Goal: Check status: Check status

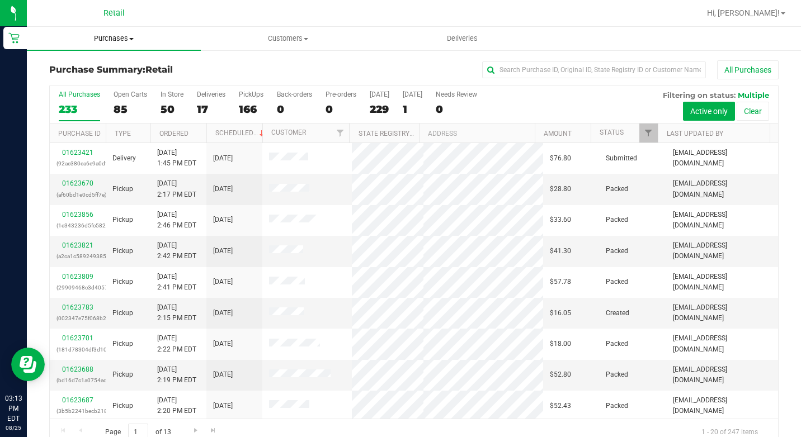
click at [128, 38] on span "Purchases" at bounding box center [114, 39] width 174 height 10
click at [120, 61] on li "Summary of purchases" at bounding box center [114, 67] width 174 height 13
click at [527, 68] on input "text" at bounding box center [594, 70] width 224 height 17
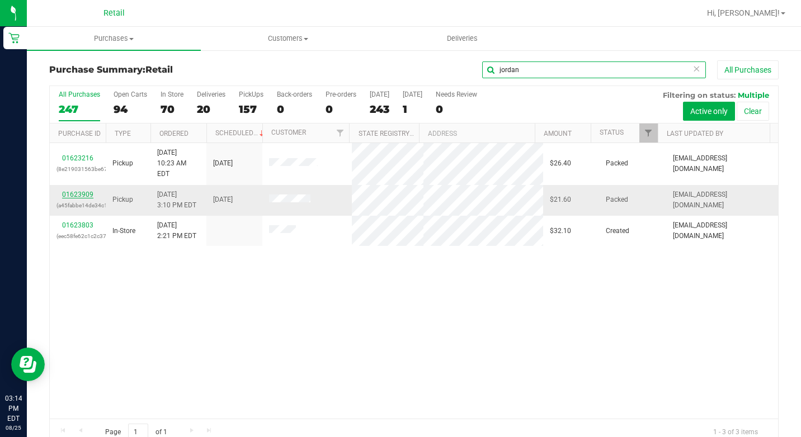
type input "jordan"
click at [84, 191] on link "01623909" at bounding box center [77, 195] width 31 height 8
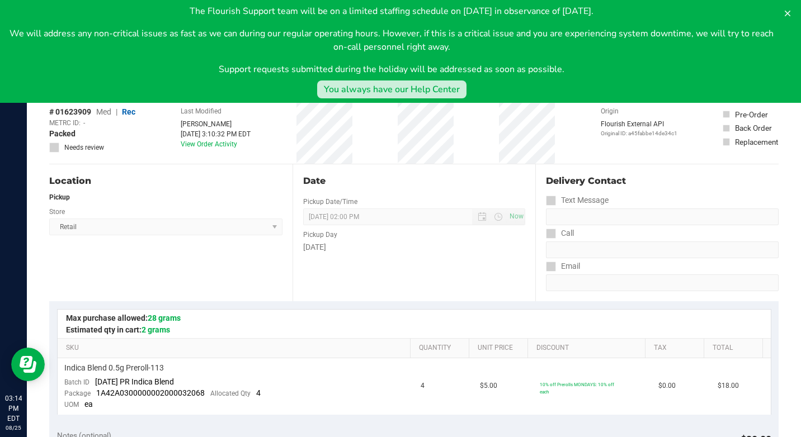
click at [400, 88] on div "You always have our Help Center" at bounding box center [392, 89] width 136 height 13
click at [788, 15] on icon at bounding box center [787, 13] width 9 height 9
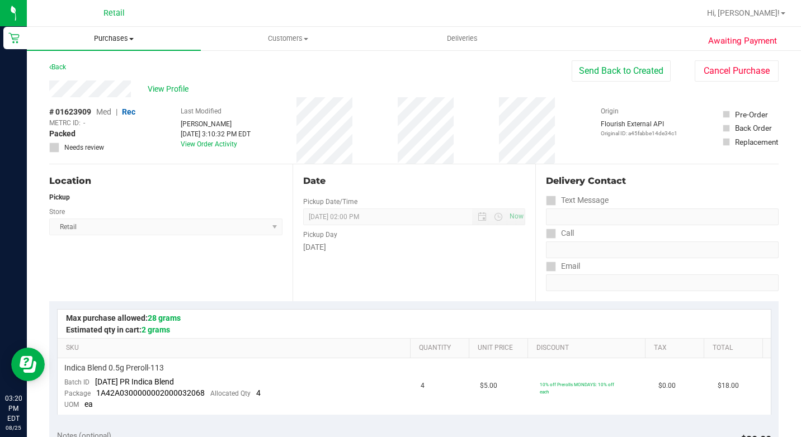
drag, startPoint x: 120, startPoint y: 32, endPoint x: 121, endPoint y: 48, distance: 15.7
click at [121, 32] on uib-tab-heading "Purchases Summary of purchases Fulfillment All purchases" at bounding box center [114, 38] width 174 height 23
click at [117, 69] on span "Summary of purchases" at bounding box center [84, 68] width 115 height 10
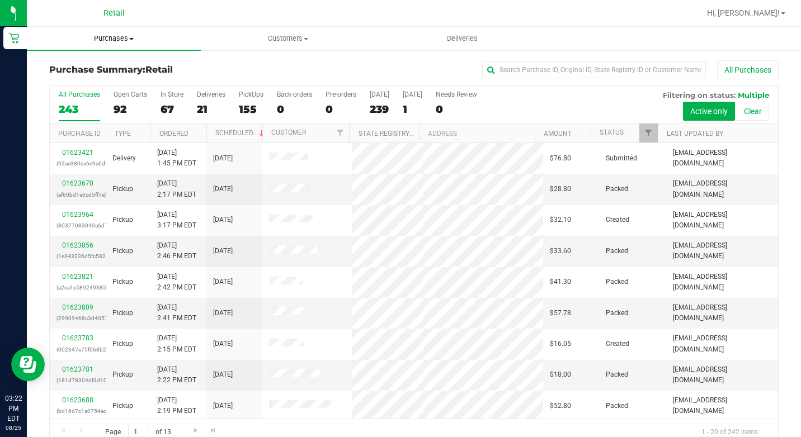
click at [129, 42] on span "Purchases" at bounding box center [114, 39] width 174 height 10
click at [124, 63] on span "Summary of purchases" at bounding box center [84, 68] width 115 height 10
click at [133, 39] on span at bounding box center [131, 39] width 4 height 2
click at [112, 69] on span "Summary of purchases" at bounding box center [84, 68] width 115 height 10
click at [127, 37] on span "Purchases" at bounding box center [114, 39] width 174 height 10
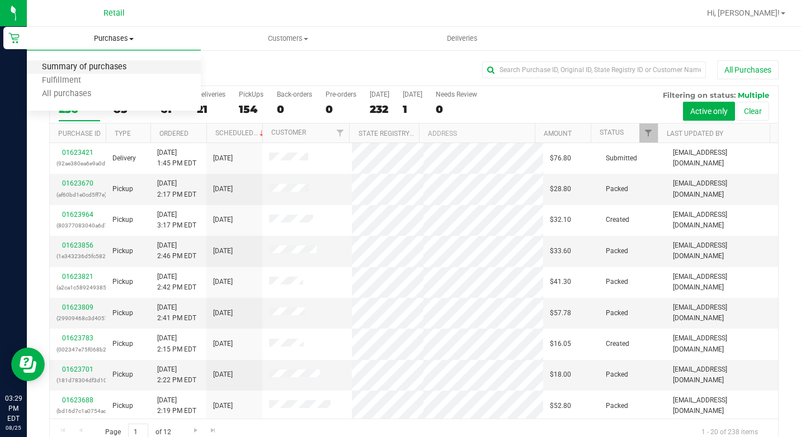
click at [109, 66] on span "Summary of purchases" at bounding box center [84, 68] width 115 height 10
click at [109, 37] on span "Purchases" at bounding box center [114, 39] width 174 height 10
click at [106, 62] on li "Summary of purchases" at bounding box center [114, 67] width 174 height 13
click at [121, 39] on span "Purchases" at bounding box center [114, 39] width 174 height 10
click at [119, 63] on span "Summary of purchases" at bounding box center [84, 68] width 115 height 10
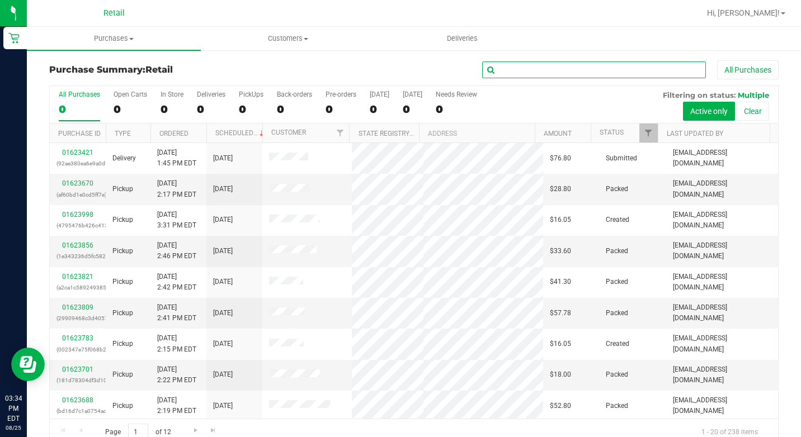
click at [489, 65] on input "text" at bounding box center [594, 70] width 224 height 17
click at [126, 37] on span "Purchases" at bounding box center [114, 39] width 174 height 10
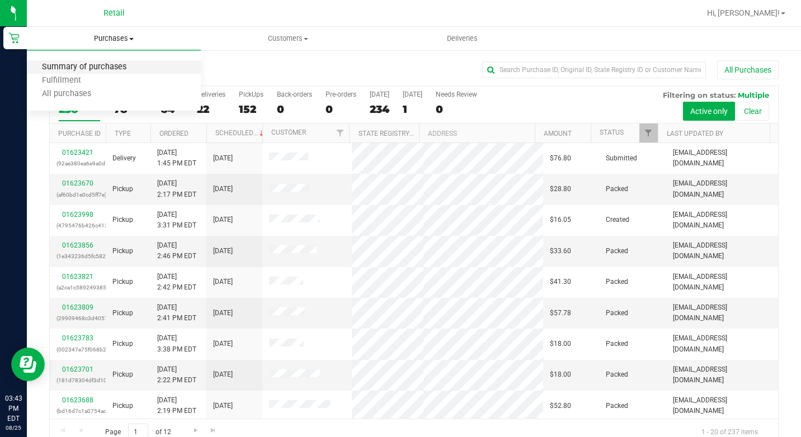
click at [115, 69] on span "Summary of purchases" at bounding box center [84, 68] width 115 height 10
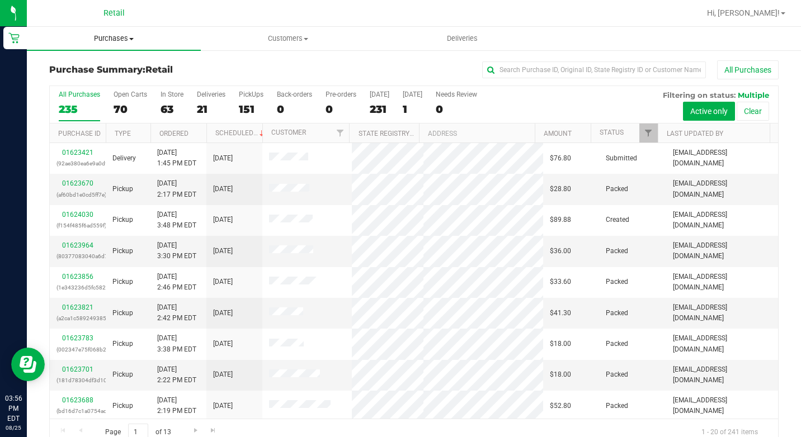
click at [132, 33] on uib-tab-heading "Purchases Summary of purchases Fulfillment All purchases" at bounding box center [114, 38] width 174 height 23
click at [125, 70] on span "Summary of purchases" at bounding box center [84, 68] width 115 height 10
click at [127, 36] on span "Purchases" at bounding box center [114, 39] width 174 height 10
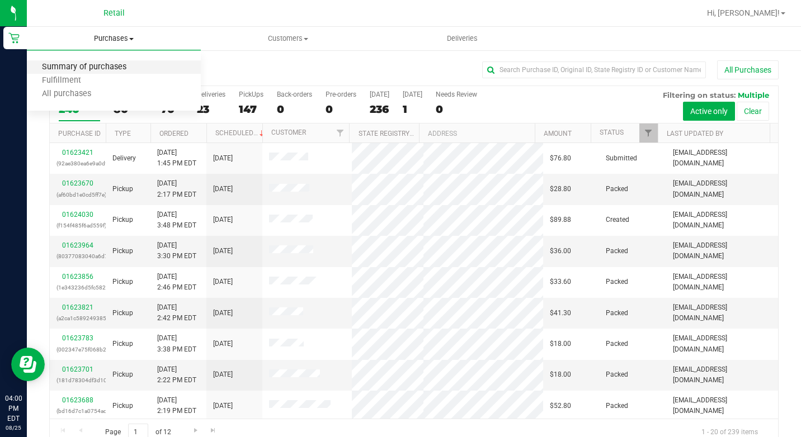
click at [114, 65] on span "Summary of purchases" at bounding box center [84, 68] width 115 height 10
click at [136, 41] on span "Purchases" at bounding box center [114, 39] width 174 height 10
click at [119, 68] on span "Summary of purchases" at bounding box center [84, 68] width 115 height 10
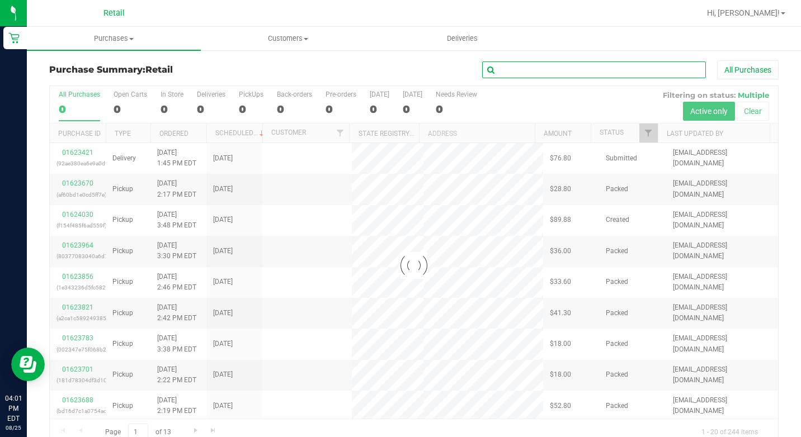
click at [512, 65] on input "text" at bounding box center [594, 70] width 224 height 17
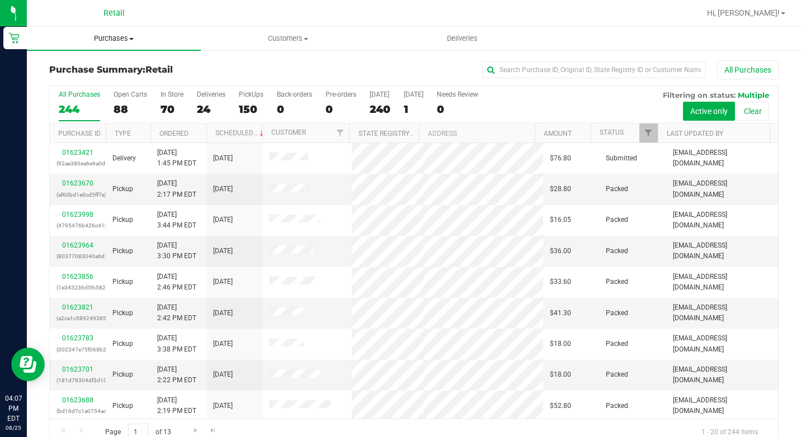
click at [127, 43] on span "Purchases" at bounding box center [114, 39] width 174 height 10
click at [120, 71] on span "Summary of purchases" at bounding box center [84, 68] width 115 height 10
click at [552, 70] on input "text" at bounding box center [594, 70] width 224 height 17
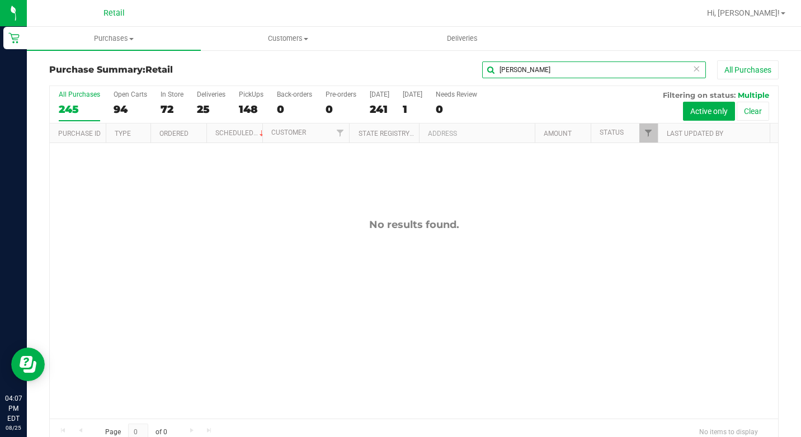
type input "dias"
click at [136, 37] on span "Purchases" at bounding box center [114, 39] width 174 height 10
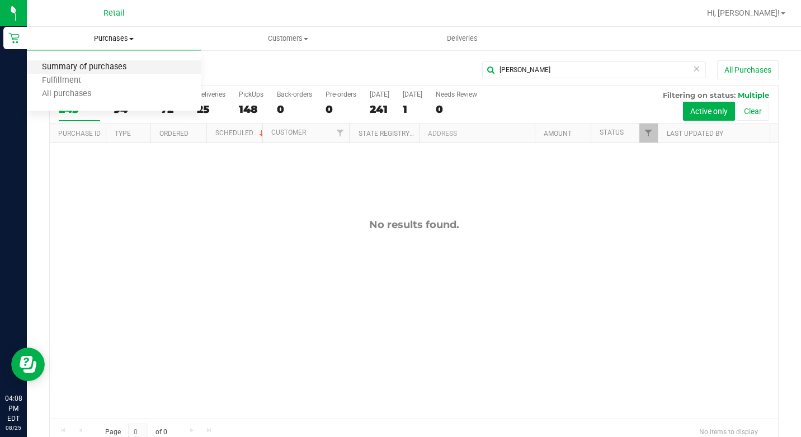
click at [120, 63] on span "Summary of purchases" at bounding box center [84, 68] width 115 height 10
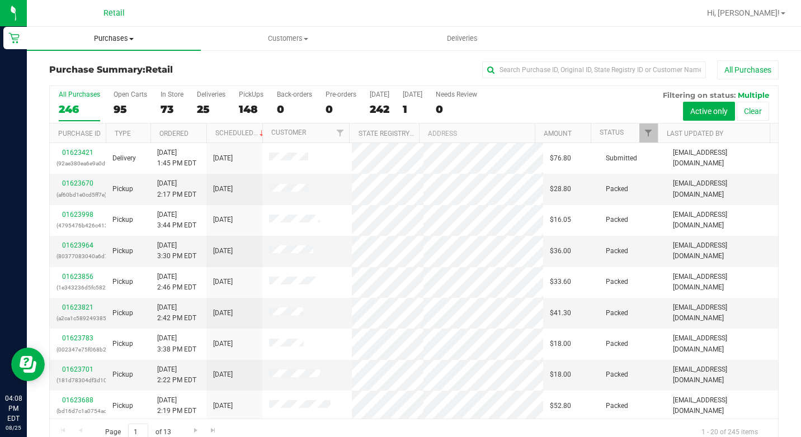
click at [134, 37] on span "Purchases" at bounding box center [114, 39] width 174 height 10
click at [112, 63] on span "Summary of purchases" at bounding box center [84, 68] width 115 height 10
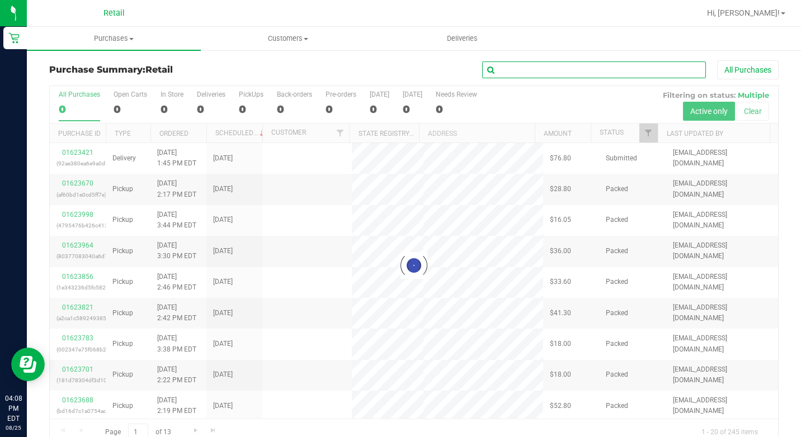
click at [524, 78] on input "text" at bounding box center [594, 70] width 224 height 17
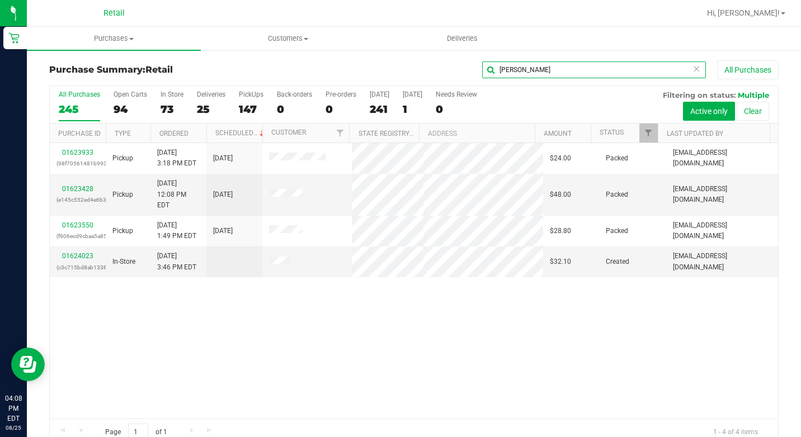
type input "chris"
click at [109, 40] on span "Purchases" at bounding box center [114, 39] width 174 height 10
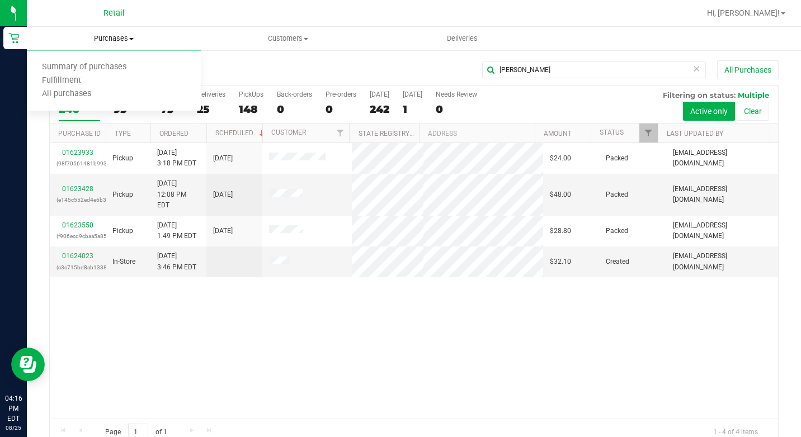
click at [104, 59] on ul "Summary of purchases Fulfillment All purchases" at bounding box center [114, 81] width 174 height 60
click at [104, 63] on span "Summary of purchases" at bounding box center [84, 68] width 115 height 10
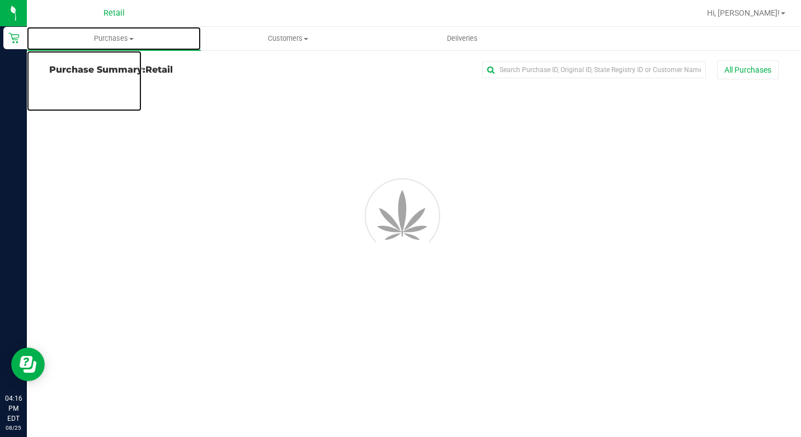
click at [118, 35] on span "Purchases" at bounding box center [114, 39] width 174 height 10
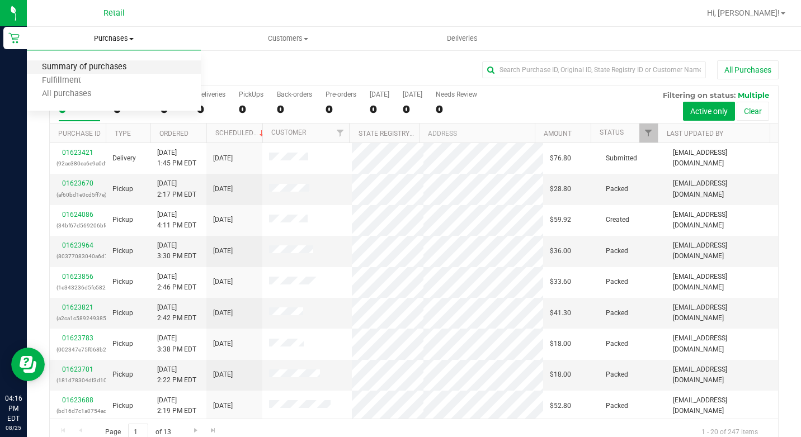
click at [114, 65] on span "Summary of purchases" at bounding box center [84, 68] width 115 height 10
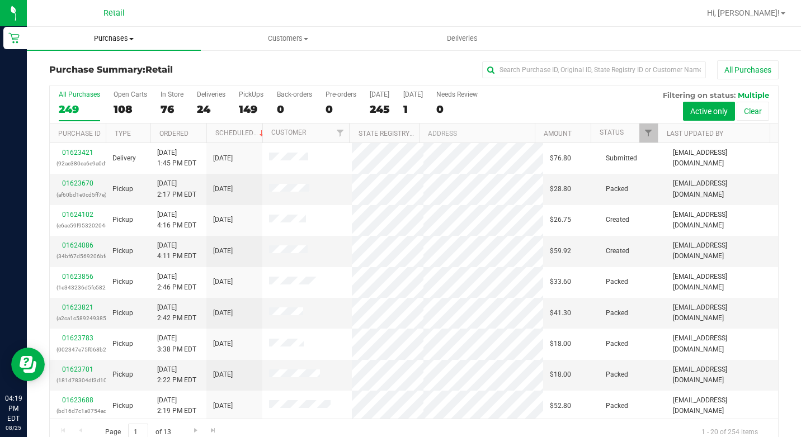
click at [118, 33] on uib-tab-heading "Purchases Summary of purchases Fulfillment All purchases" at bounding box center [114, 38] width 174 height 23
click at [116, 59] on ul "Summary of purchases Fulfillment All purchases" at bounding box center [114, 81] width 174 height 60
click at [119, 33] on uib-tab-heading "Purchases Summary of purchases Fulfillment All purchases" at bounding box center [114, 38] width 174 height 23
click at [112, 67] on span "Summary of purchases" at bounding box center [84, 68] width 115 height 10
click at [132, 39] on span at bounding box center [131, 39] width 4 height 2
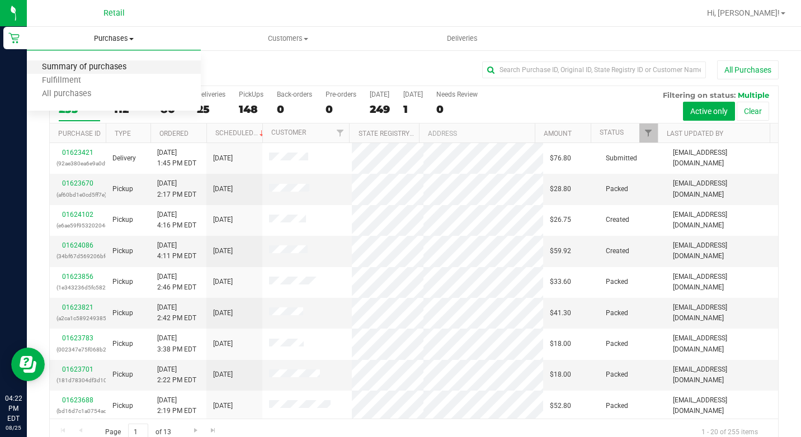
click at [115, 70] on span "Summary of purchases" at bounding box center [84, 68] width 115 height 10
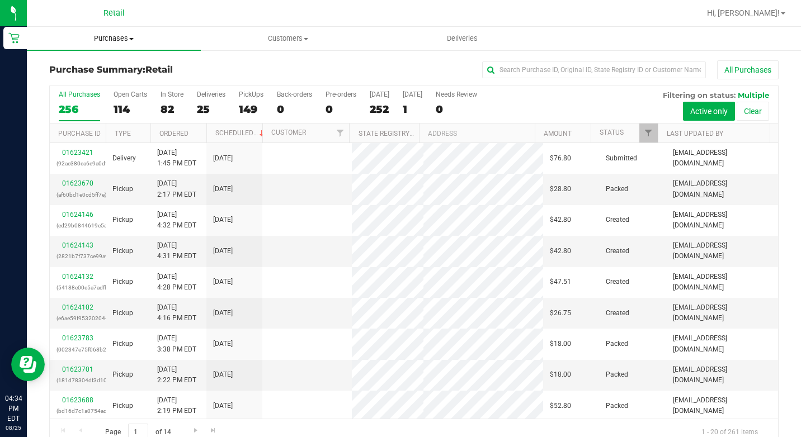
click at [125, 39] on span "Purchases" at bounding box center [114, 39] width 174 height 10
click at [109, 67] on span "Summary of purchases" at bounding box center [84, 68] width 115 height 10
click at [124, 40] on span "Purchases" at bounding box center [114, 39] width 174 height 10
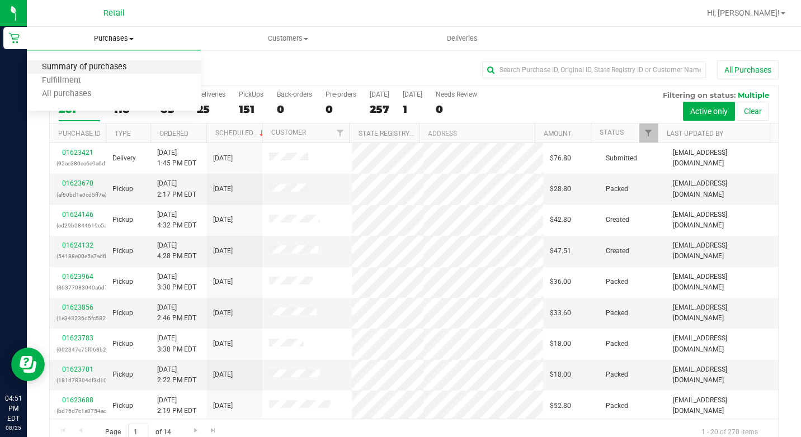
click at [113, 65] on span "Summary of purchases" at bounding box center [84, 68] width 115 height 10
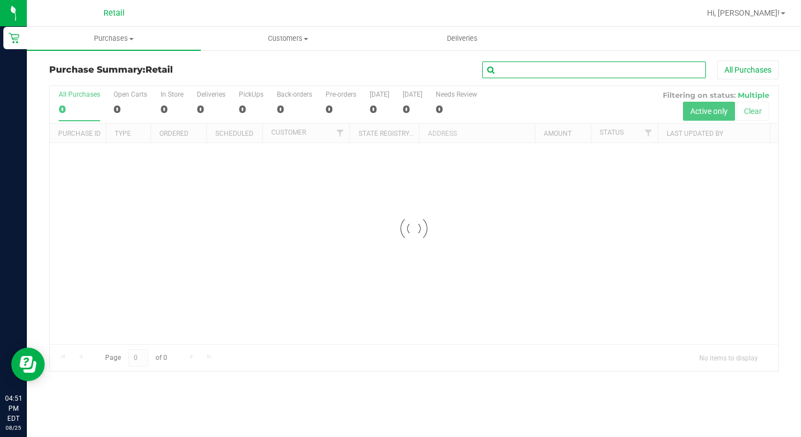
click at [516, 75] on input "text" at bounding box center [594, 70] width 224 height 17
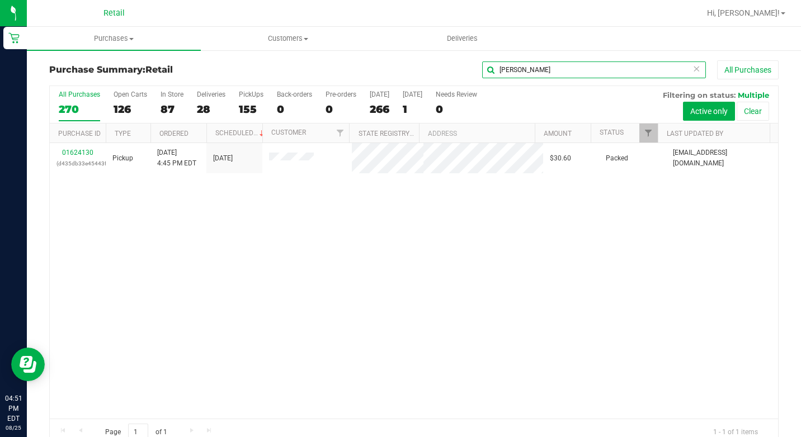
type input "boyer"
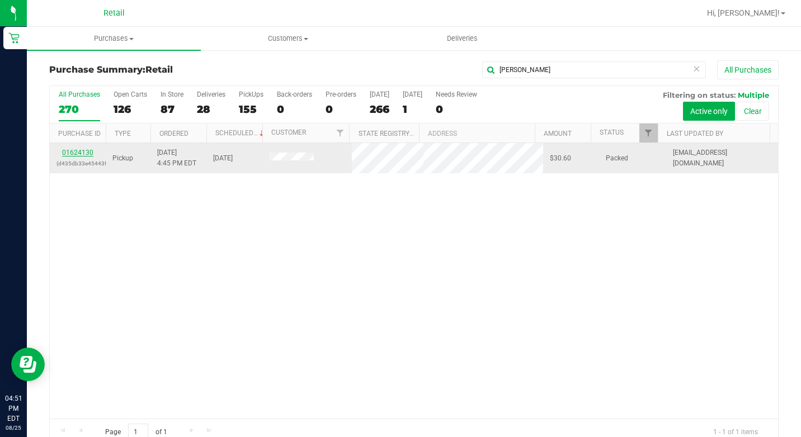
click at [73, 152] on link "01624130" at bounding box center [77, 153] width 31 height 8
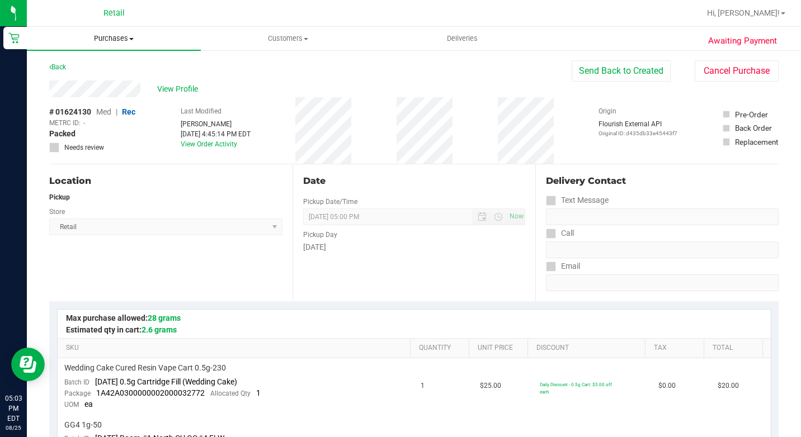
click at [115, 43] on span "Purchases" at bounding box center [114, 39] width 174 height 10
click at [87, 65] on span "Summary of purchases" at bounding box center [84, 68] width 115 height 10
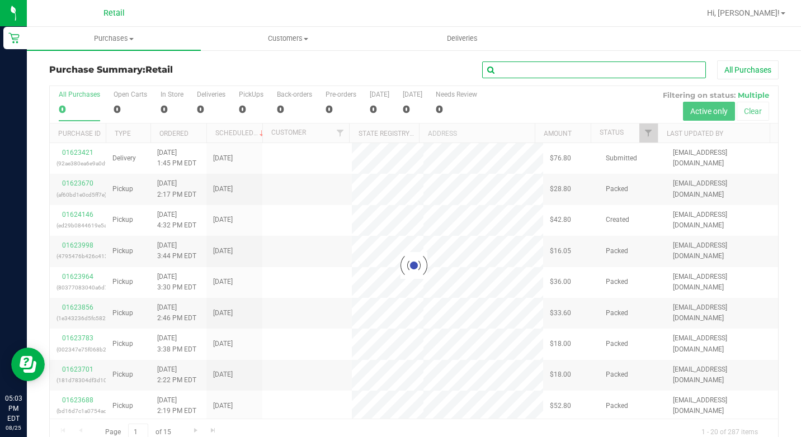
click at [508, 68] on input "text" at bounding box center [594, 70] width 224 height 17
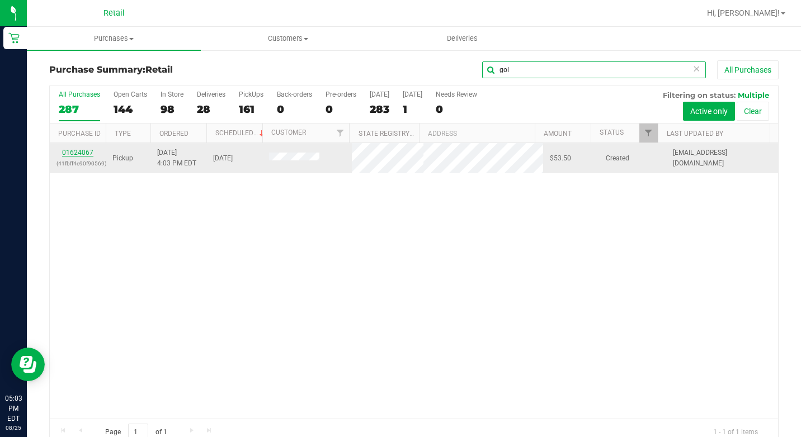
type input "gol"
click at [85, 152] on link "01624067" at bounding box center [77, 153] width 31 height 8
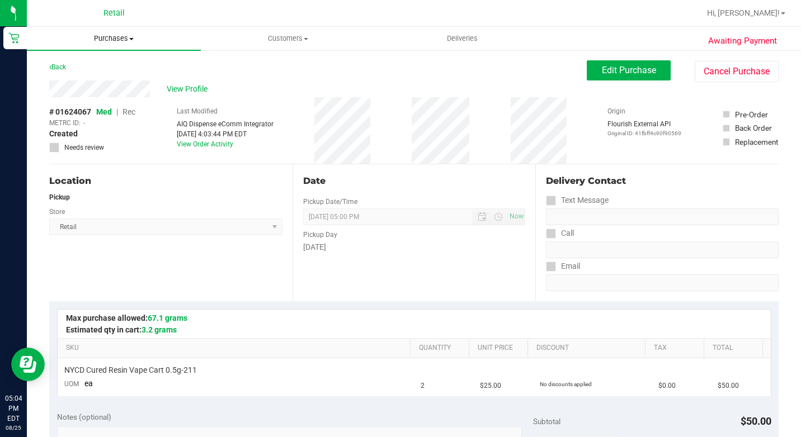
click at [130, 42] on span "Purchases" at bounding box center [114, 39] width 174 height 10
click at [127, 74] on li "Summary of purchases" at bounding box center [114, 67] width 174 height 13
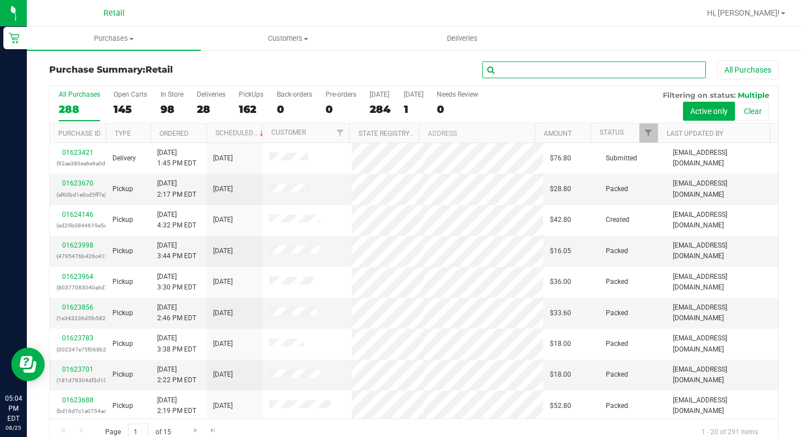
click at [515, 74] on input "text" at bounding box center [594, 70] width 224 height 17
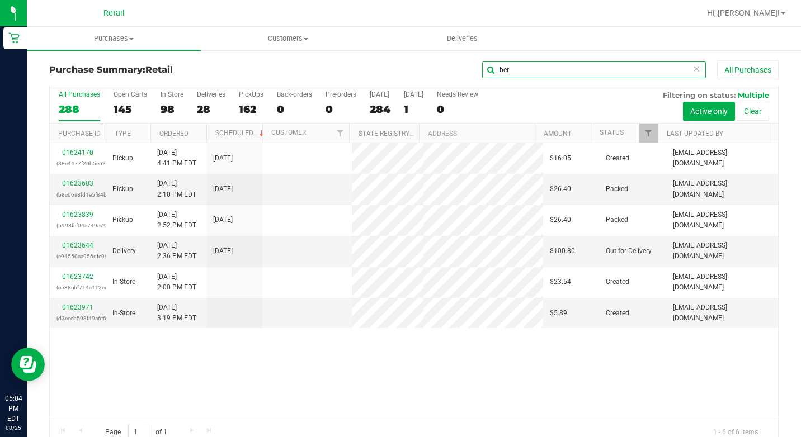
type input "ber"
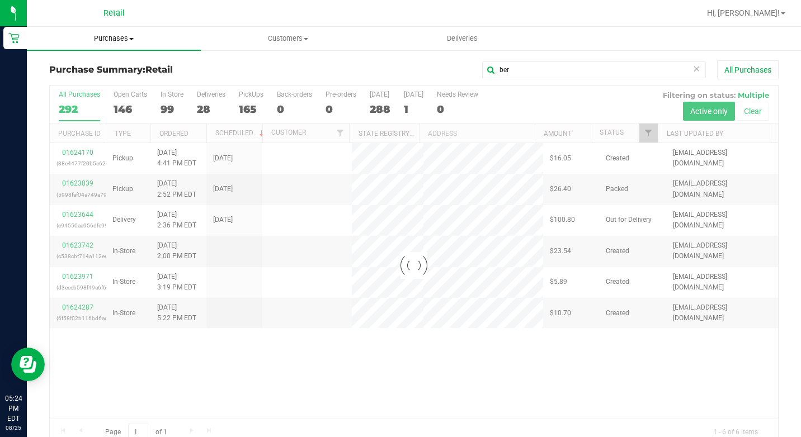
click at [119, 43] on span "Purchases" at bounding box center [114, 39] width 174 height 10
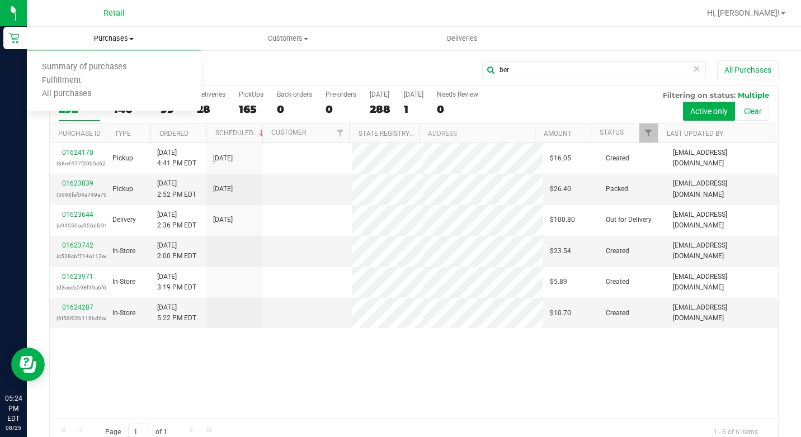
click at [118, 41] on span "Purchases" at bounding box center [114, 39] width 174 height 10
click at [121, 40] on span "Purchases" at bounding box center [114, 39] width 174 height 10
click at [105, 63] on span "Summary of purchases" at bounding box center [84, 68] width 115 height 10
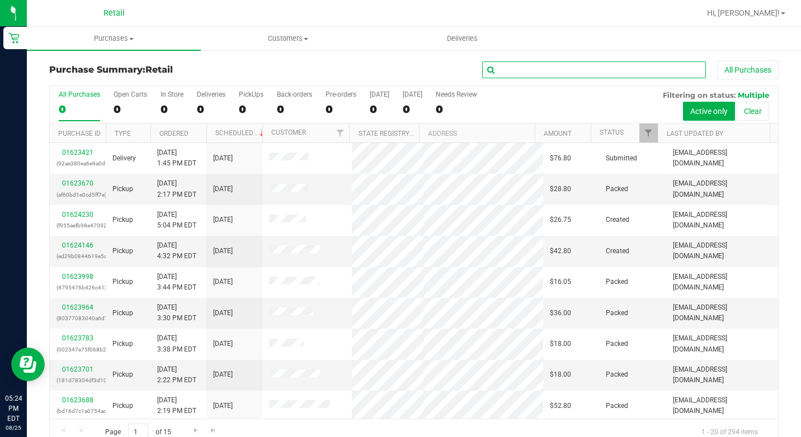
click at [513, 64] on input "text" at bounding box center [594, 70] width 224 height 17
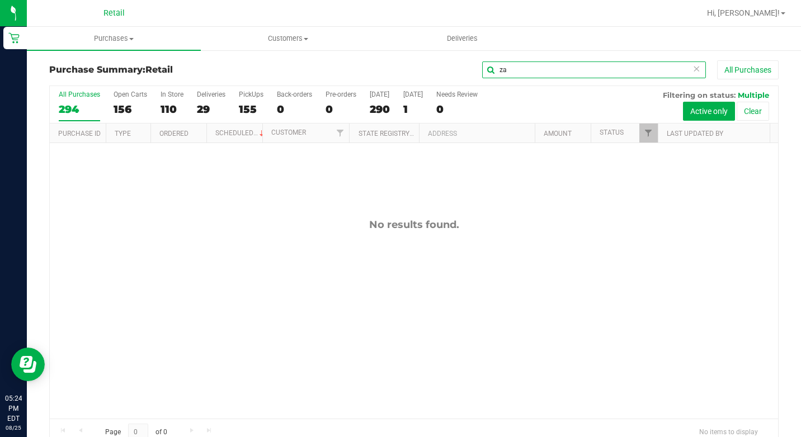
type input "z"
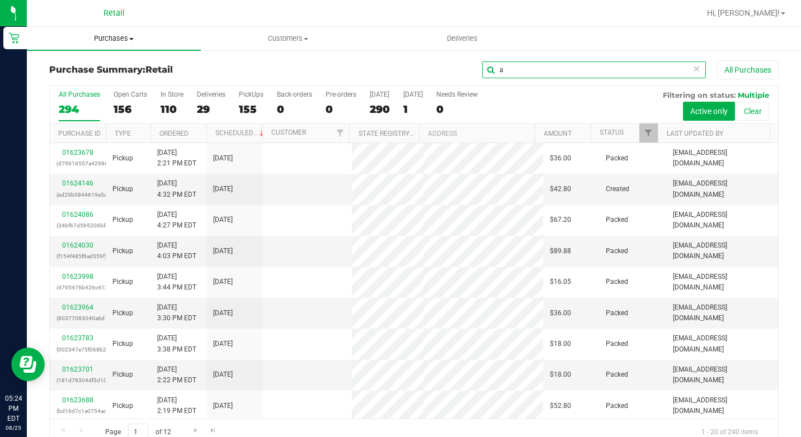
type input "a"
click at [129, 34] on span "Purchases" at bounding box center [114, 39] width 174 height 10
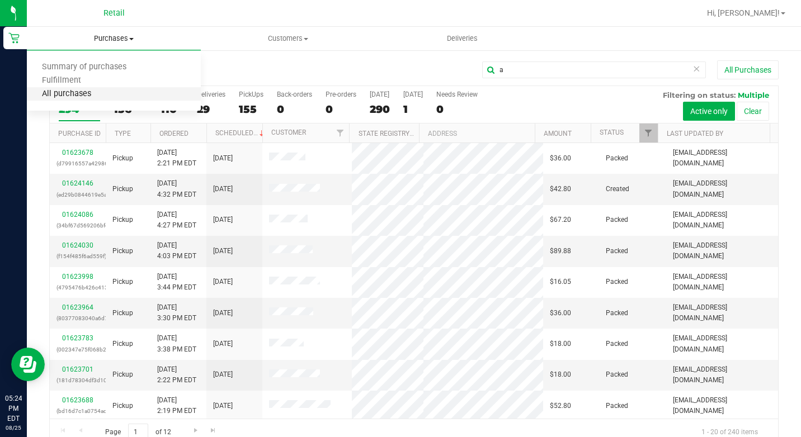
click at [93, 92] on span "All purchases" at bounding box center [66, 94] width 79 height 10
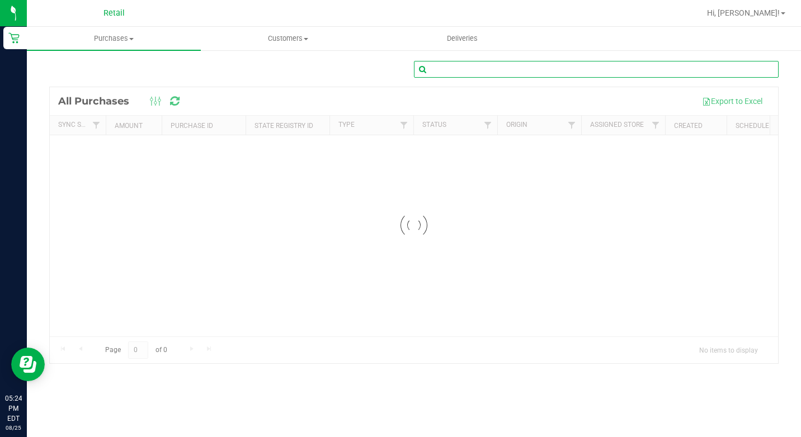
click at [514, 68] on input "text" at bounding box center [596, 69] width 365 height 17
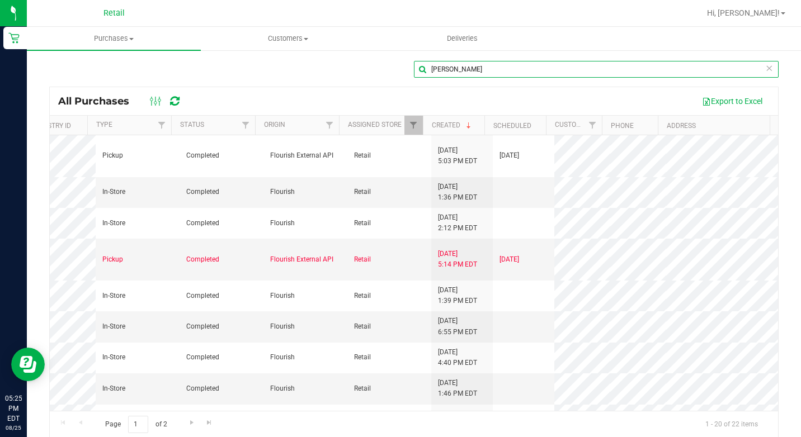
scroll to position [0, 241]
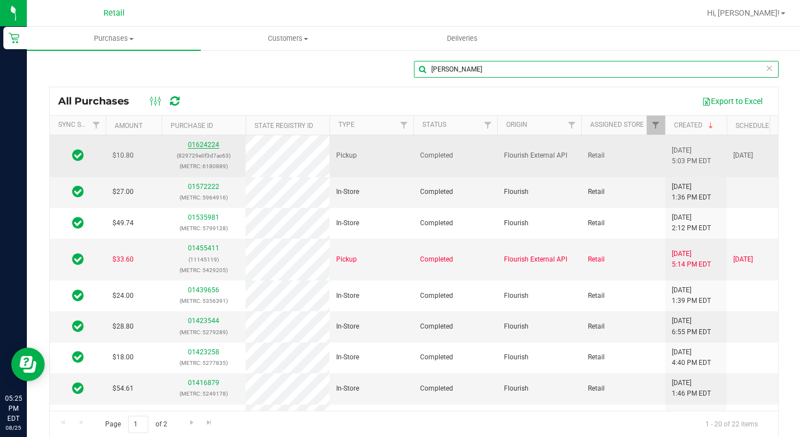
type input "zaval"
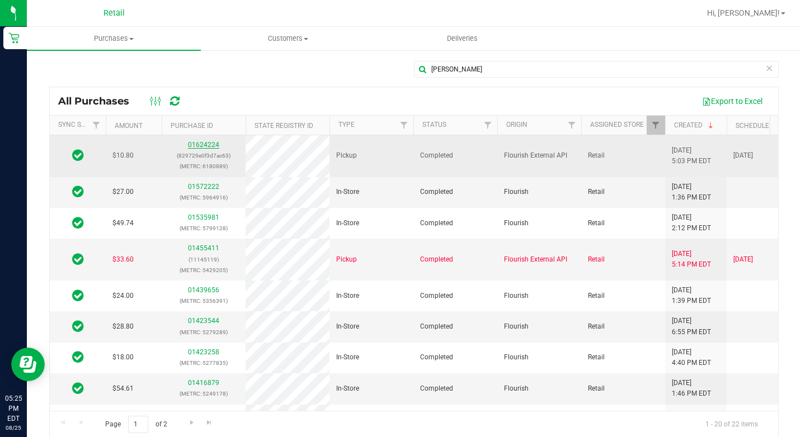
click at [196, 144] on link "01624224" at bounding box center [203, 145] width 31 height 8
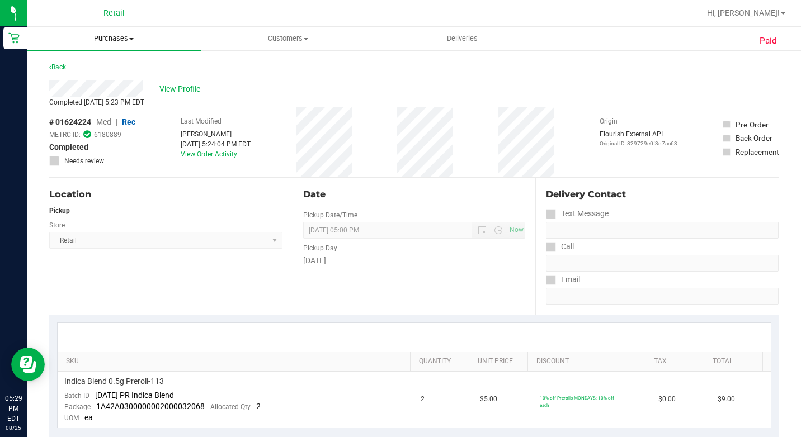
click at [114, 32] on uib-tab-heading "Purchases Summary of purchases Fulfillment All purchases" at bounding box center [114, 38] width 174 height 23
click at [114, 42] on span "Purchases" at bounding box center [114, 39] width 174 height 10
click at [133, 38] on span at bounding box center [131, 39] width 4 height 2
click at [110, 61] on li "Summary of purchases" at bounding box center [114, 67] width 174 height 13
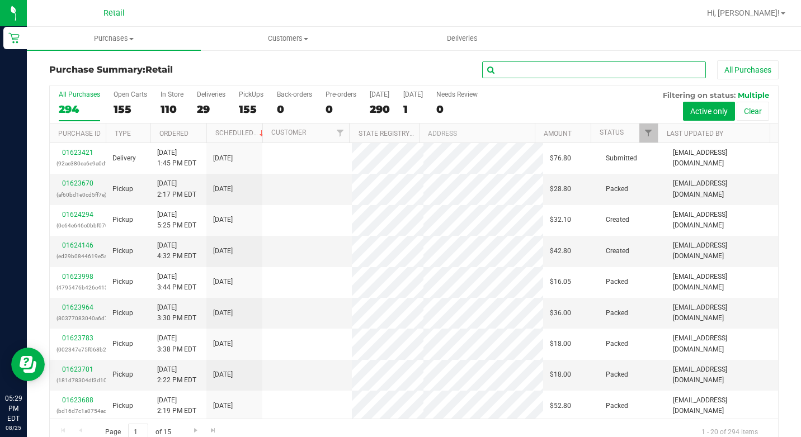
click at [535, 75] on input "text" at bounding box center [594, 70] width 224 height 17
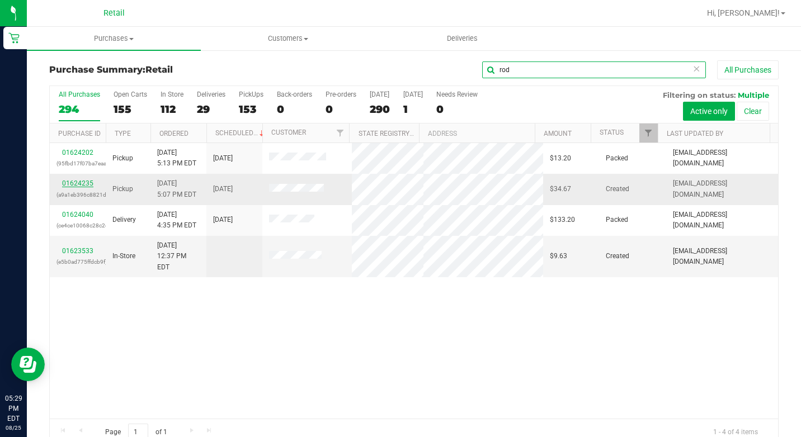
type input "rod"
click at [73, 182] on link "01624235" at bounding box center [77, 183] width 31 height 8
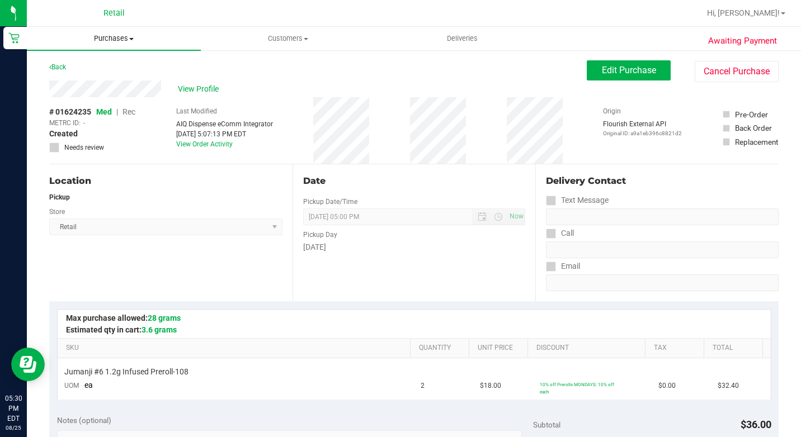
drag, startPoint x: 102, startPoint y: 32, endPoint x: 121, endPoint y: 62, distance: 35.2
click at [102, 32] on uib-tab-heading "Purchases Summary of purchases Fulfillment All purchases" at bounding box center [114, 38] width 174 height 23
click at [137, 42] on span "Purchases" at bounding box center [114, 39] width 174 height 10
click at [121, 65] on span "Summary of purchases" at bounding box center [84, 68] width 115 height 10
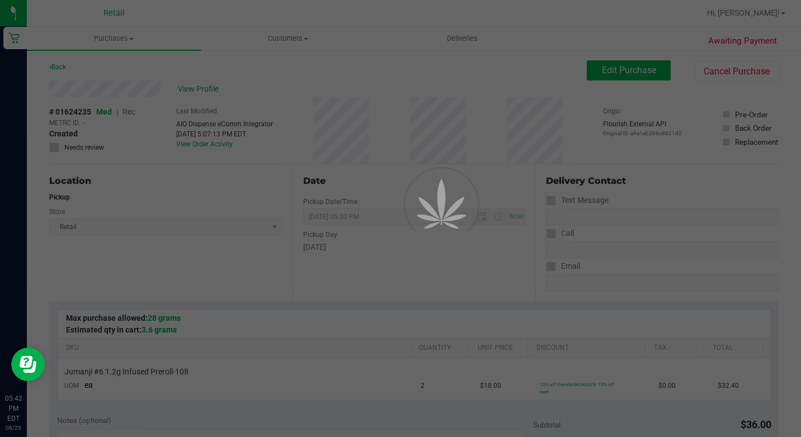
click at [125, 31] on div at bounding box center [400, 218] width 801 height 437
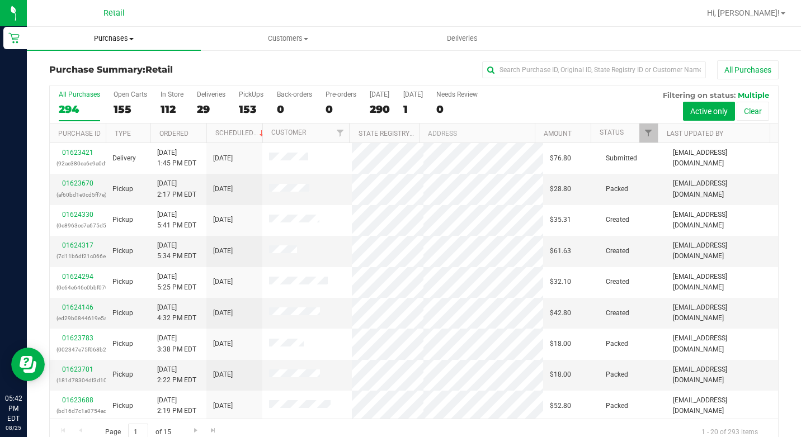
click at [127, 42] on span "Purchases" at bounding box center [114, 39] width 174 height 10
click at [110, 69] on span "Summary of purchases" at bounding box center [84, 68] width 115 height 10
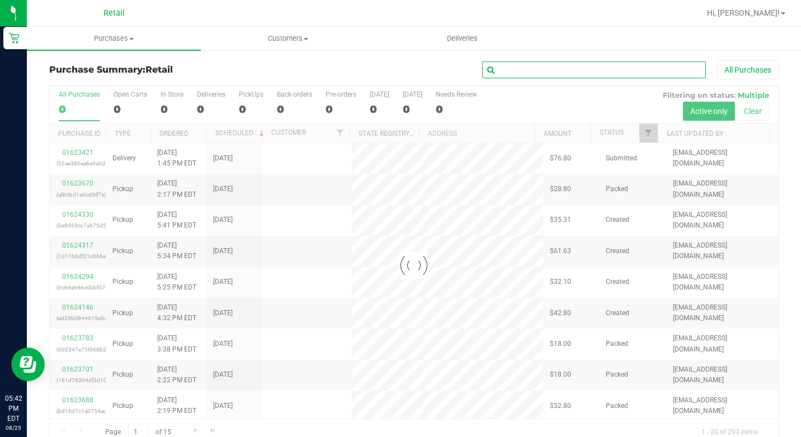
click at [524, 72] on input "text" at bounding box center [594, 70] width 224 height 17
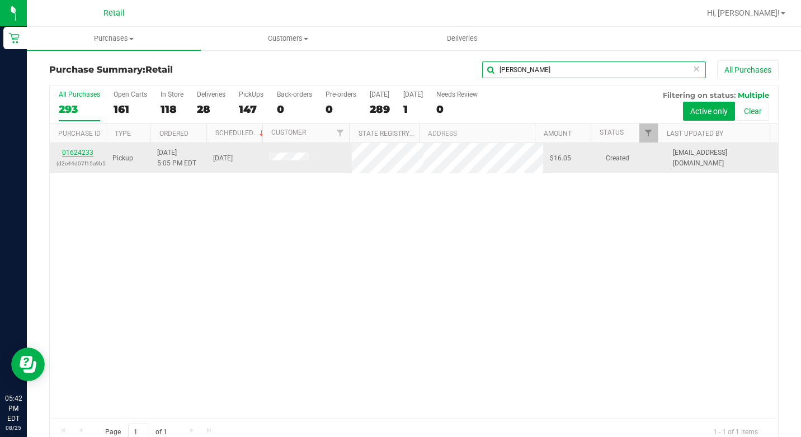
type input "waite"
click at [77, 153] on link "01624233" at bounding box center [77, 153] width 31 height 8
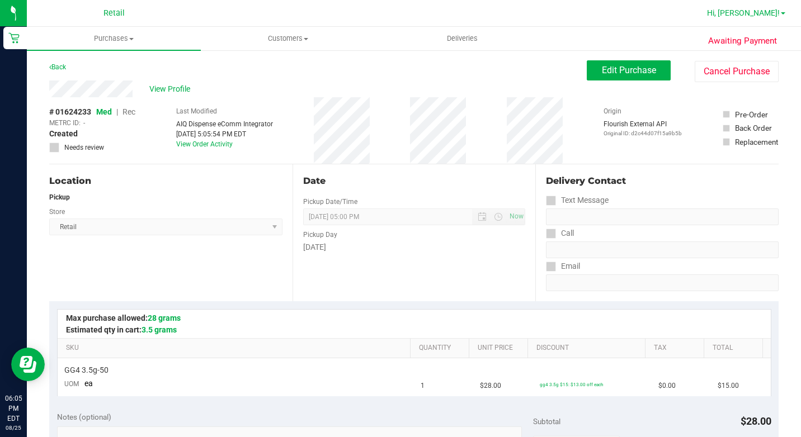
click at [771, 15] on span "Hi, Nelson!" at bounding box center [743, 12] width 73 height 9
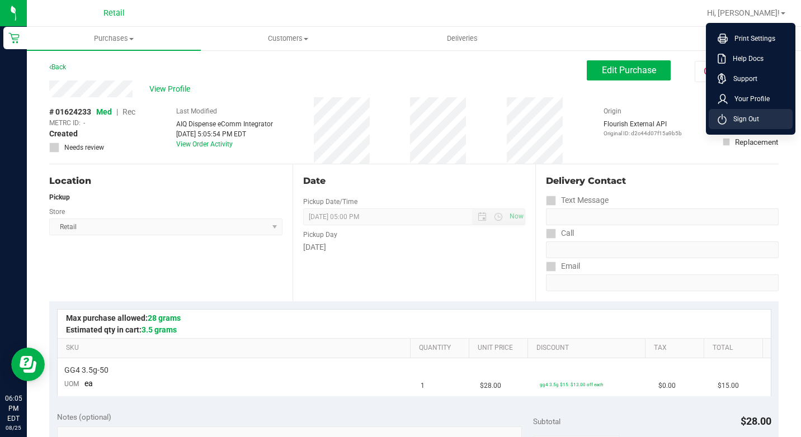
click at [747, 118] on span "Sign Out" at bounding box center [742, 119] width 32 height 11
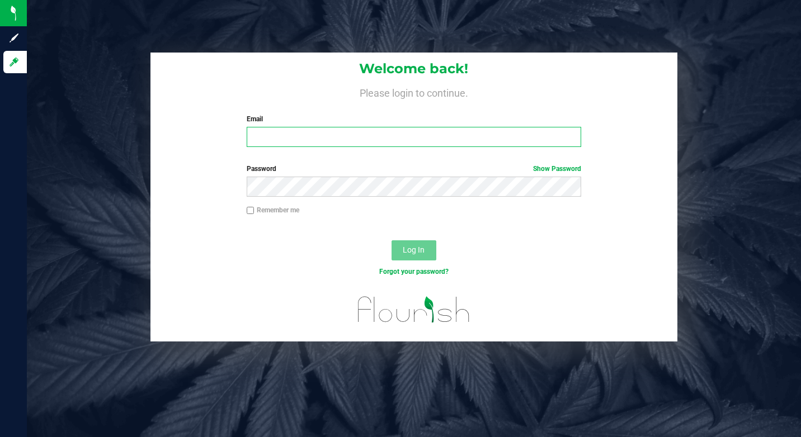
type input "nelsonnunes420@gmail.com"
